Goal: Task Accomplishment & Management: Manage account settings

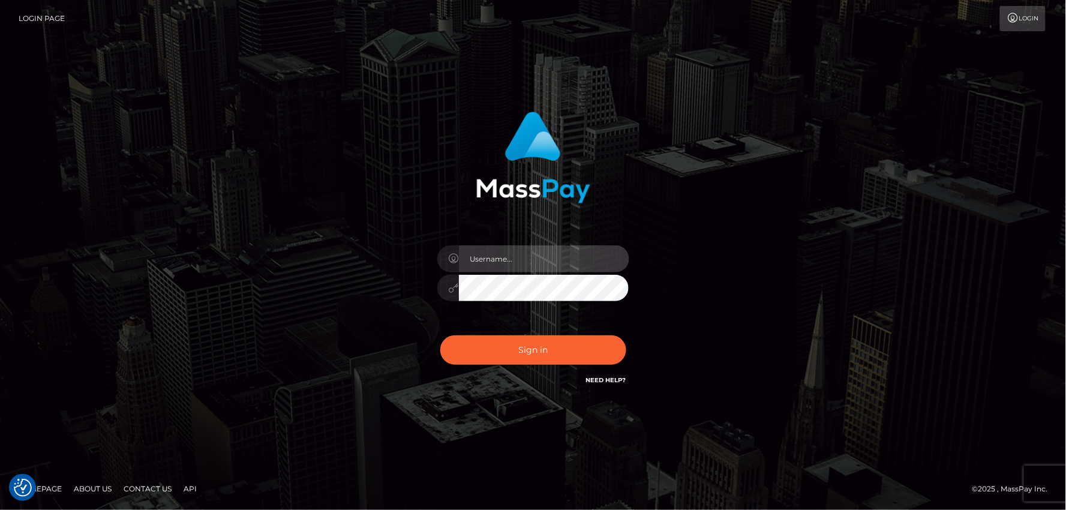
click at [508, 264] on input "text" at bounding box center [544, 258] width 170 height 27
type input "mdemassi"
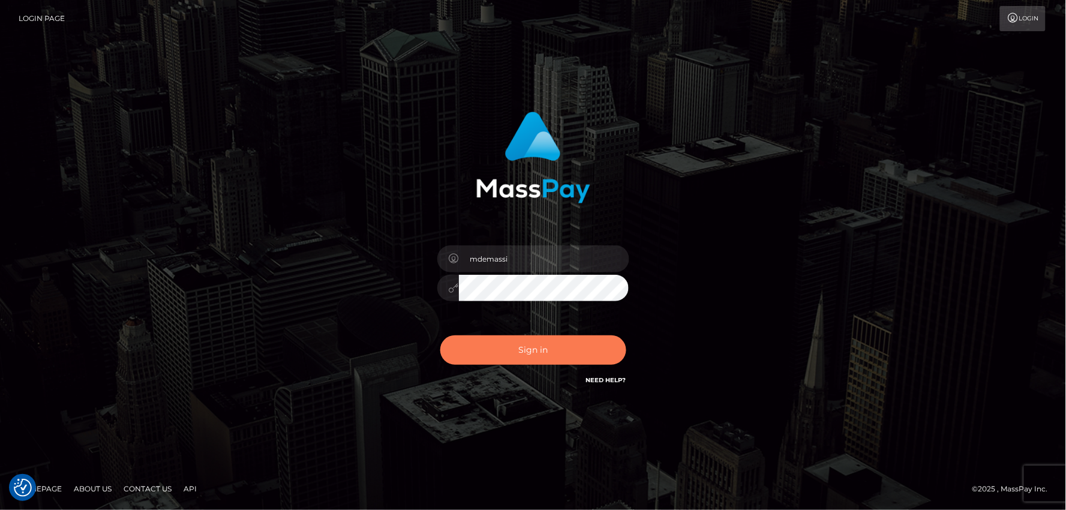
click at [516, 339] on button "Sign in" at bounding box center [533, 349] width 186 height 29
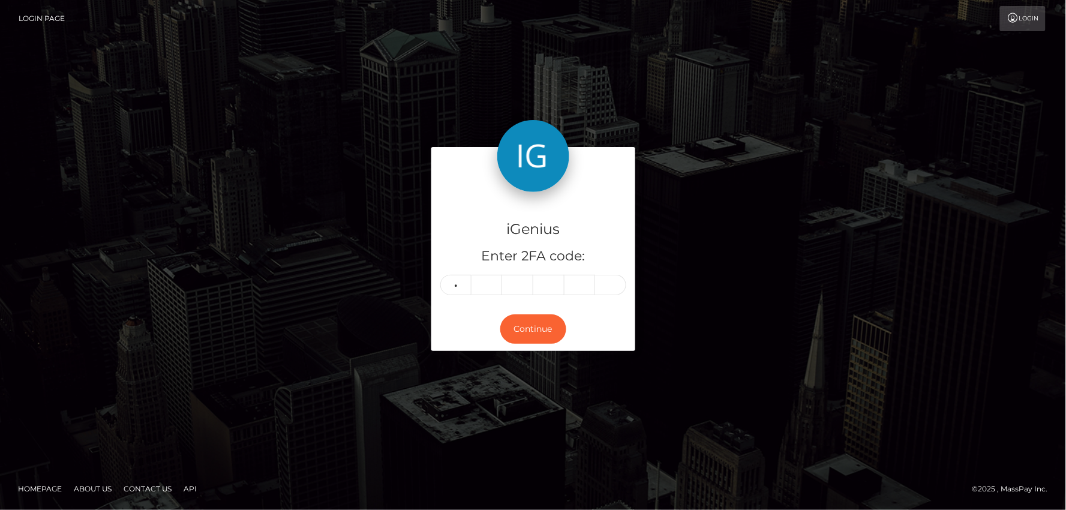
type input "1"
type input "6"
type input "2"
type input "3"
type input "5"
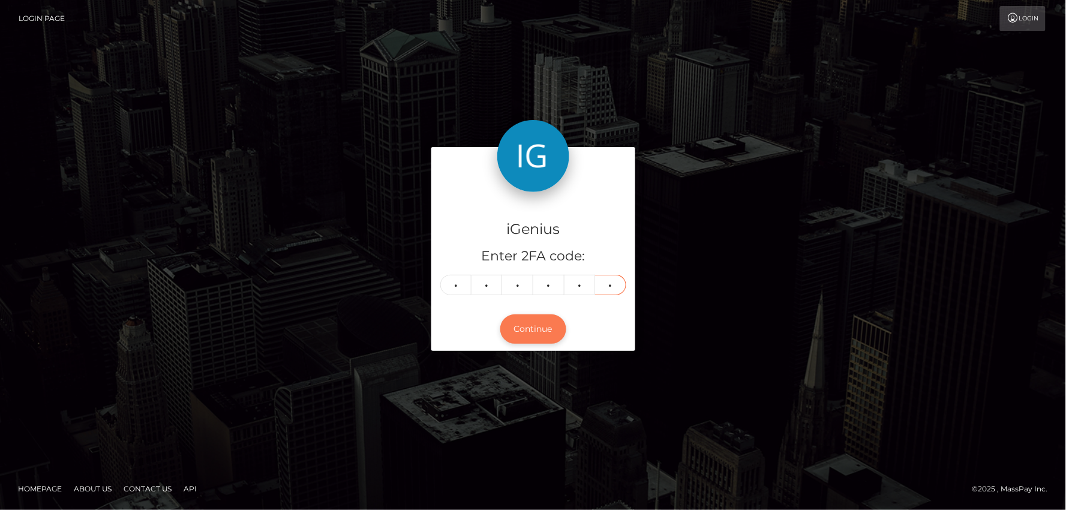
type input "8"
click at [527, 331] on button "Continue" at bounding box center [533, 328] width 66 height 29
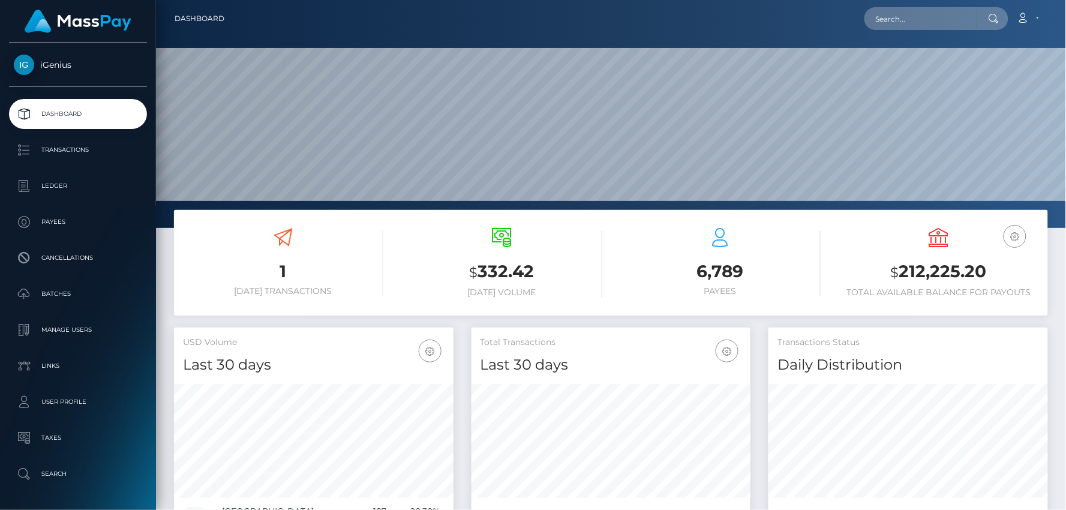
scroll to position [212, 279]
drag, startPoint x: 891, startPoint y: 272, endPoint x: 984, endPoint y: 268, distance: 93.0
click at [984, 268] on h3 "$ 212,225.20" at bounding box center [938, 272] width 200 height 25
copy h3 "$ 212,225.20"
